Goal: Find specific page/section: Find specific page/section

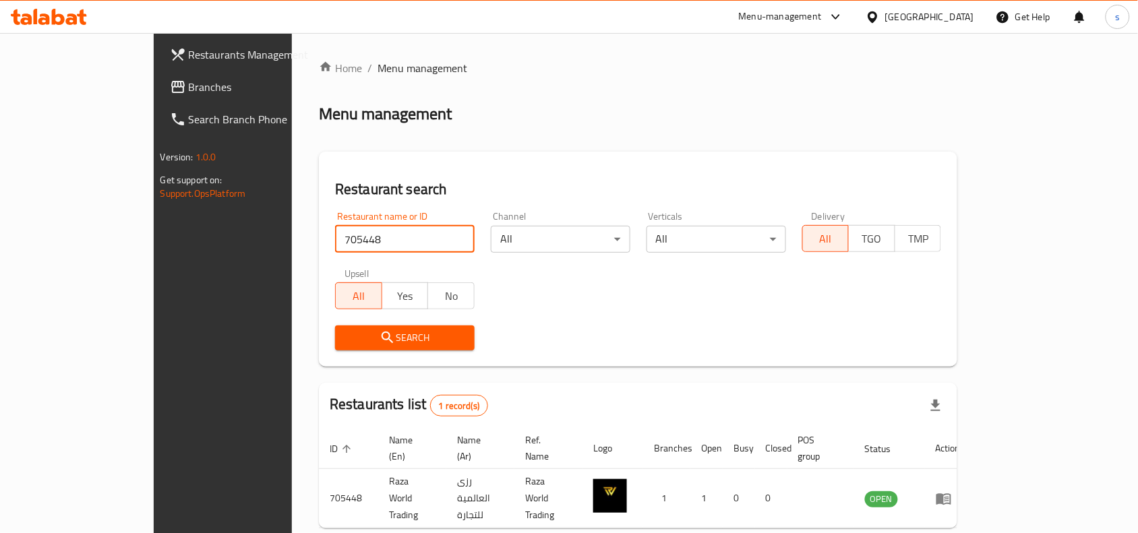
click at [962, 12] on div "[GEOGRAPHIC_DATA]" at bounding box center [929, 16] width 89 height 15
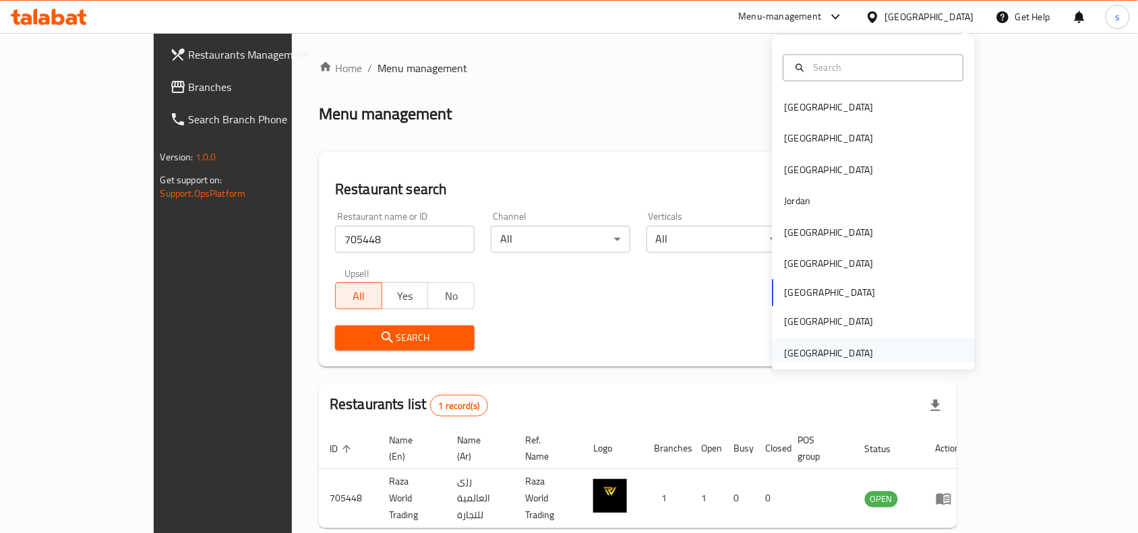
click at [826, 350] on div "[GEOGRAPHIC_DATA]" at bounding box center [829, 353] width 89 height 15
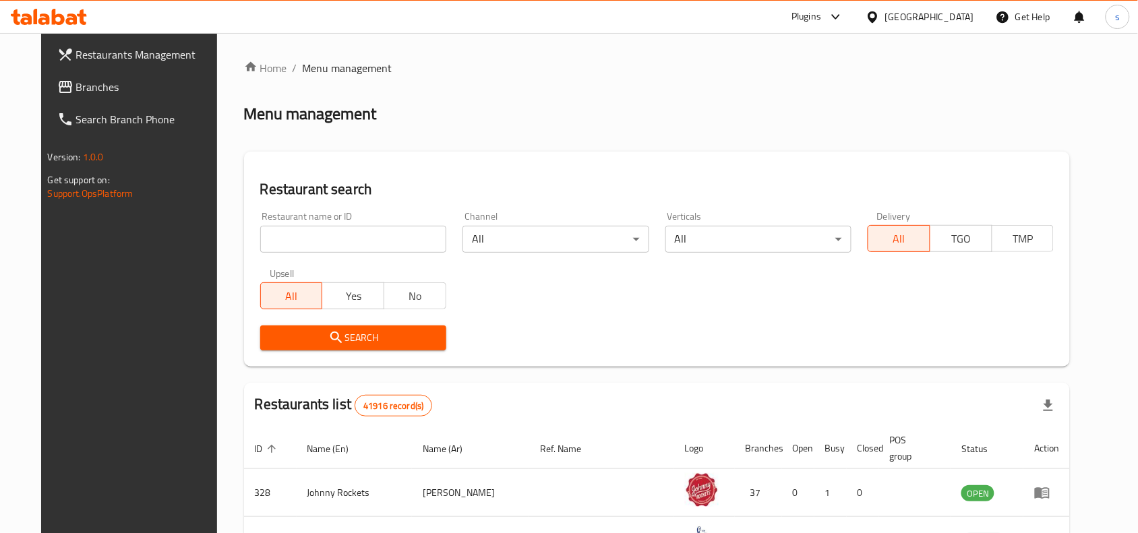
click at [76, 90] on span "Branches" at bounding box center [148, 87] width 144 height 16
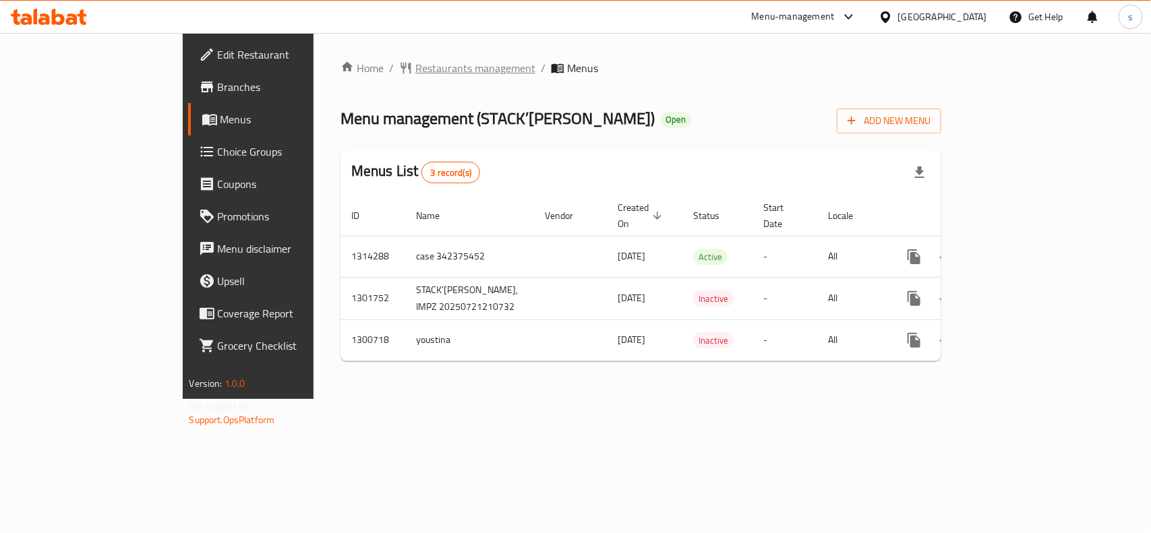
click at [415, 69] on span "Restaurants management" at bounding box center [475, 68] width 120 height 16
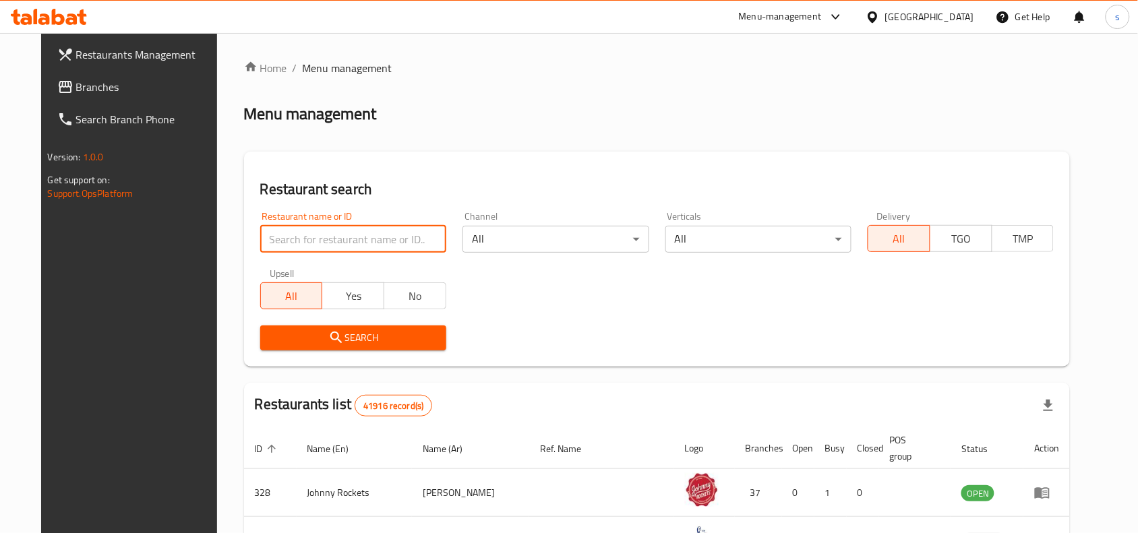
click at [314, 245] on input "search" at bounding box center [353, 239] width 186 height 27
paste input "701804"
type input "701804"
click button "Search" at bounding box center [353, 338] width 186 height 25
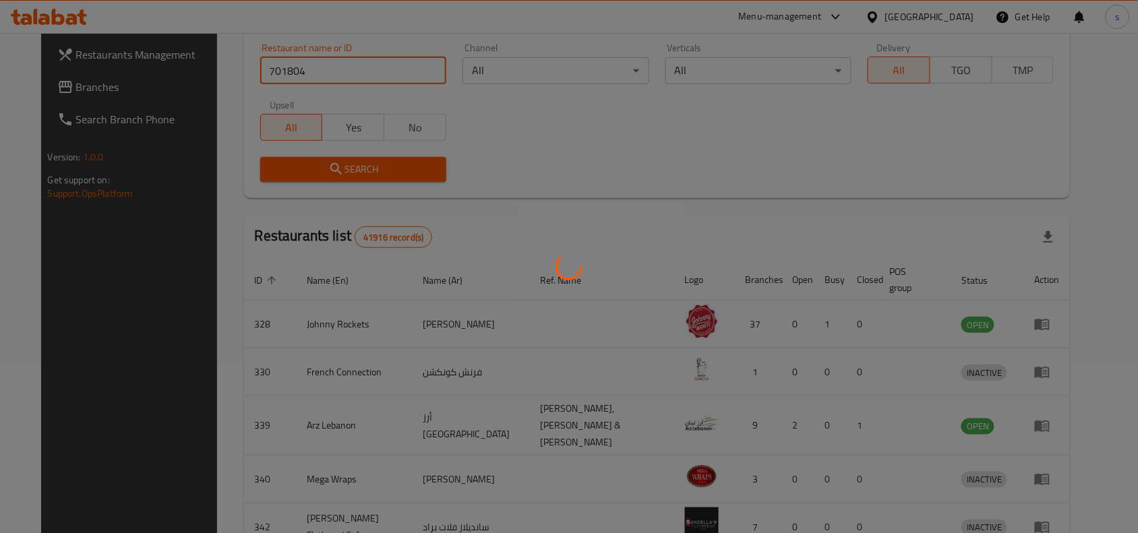
scroll to position [42, 0]
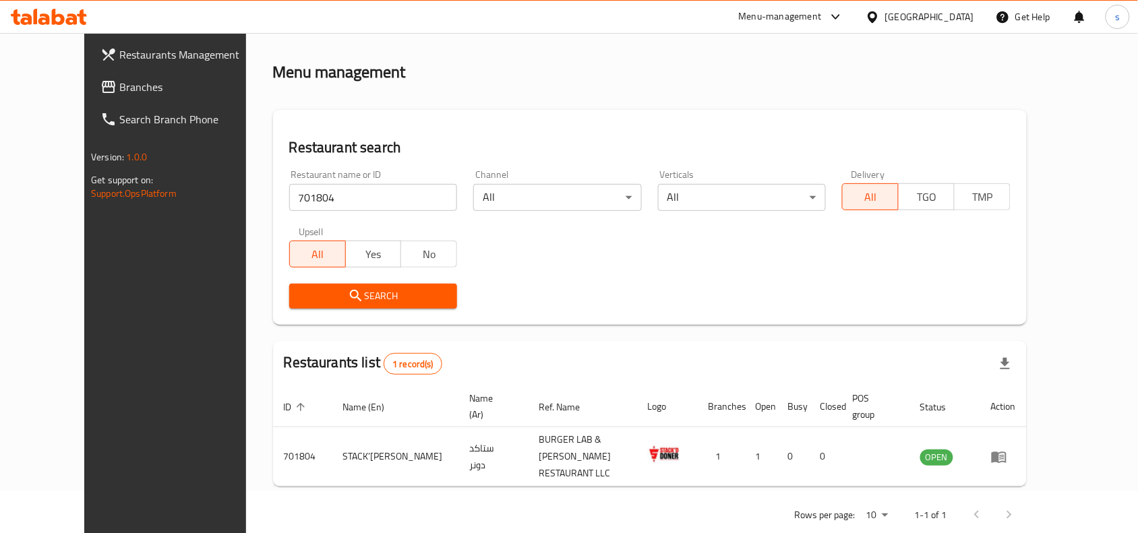
click at [930, 10] on div "[GEOGRAPHIC_DATA]" at bounding box center [929, 16] width 89 height 15
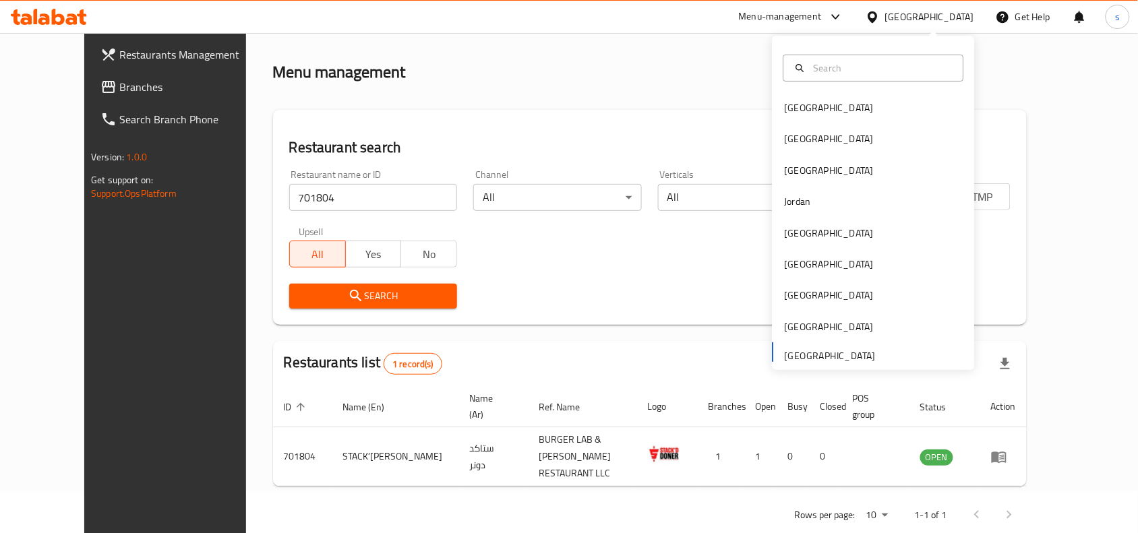
click at [119, 81] on span "Branches" at bounding box center [191, 87] width 144 height 16
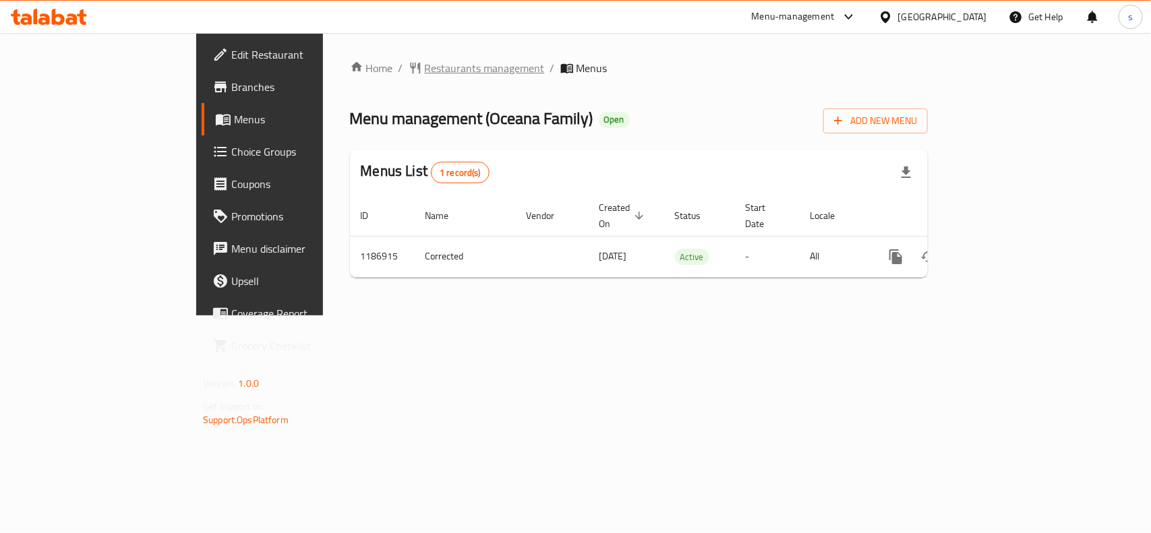
click at [425, 69] on span "Restaurants management" at bounding box center [485, 68] width 120 height 16
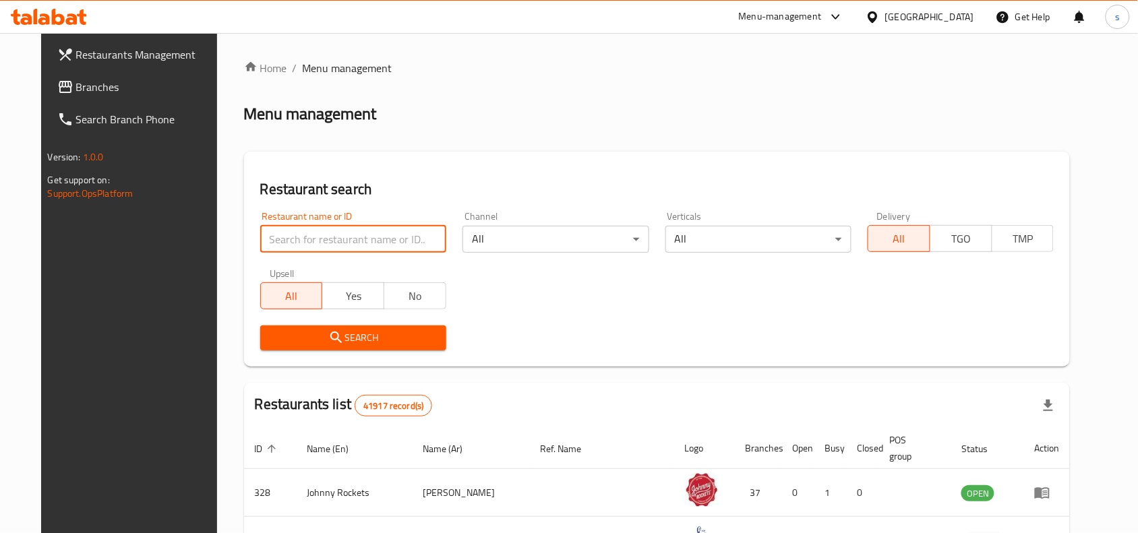
click at [328, 243] on input "search" at bounding box center [353, 239] width 186 height 27
paste input "666866"
type input "666866"
click button "Search" at bounding box center [353, 338] width 186 height 25
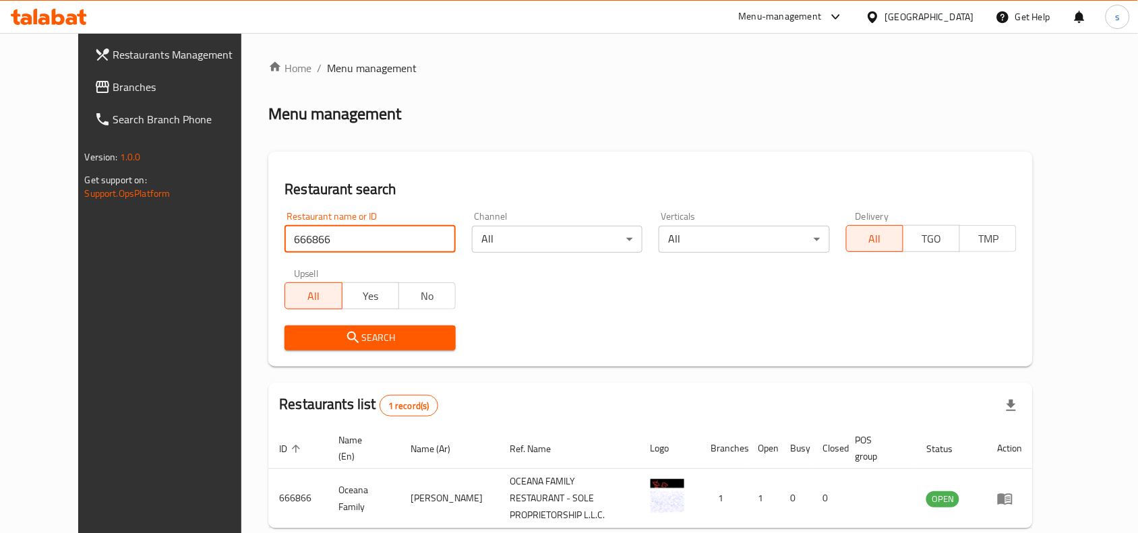
scroll to position [57, 0]
